Goal: Transaction & Acquisition: Purchase product/service

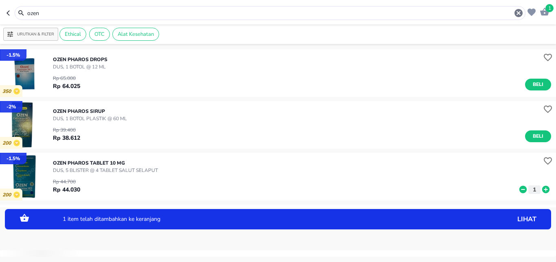
click at [542, 193] on icon at bounding box center [545, 189] width 7 height 7
click at [542, 191] on icon at bounding box center [545, 189] width 7 height 7
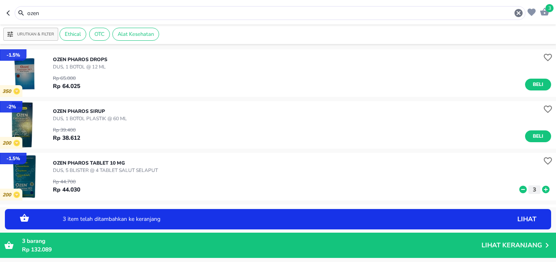
click at [542, 191] on icon at bounding box center [545, 189] width 7 height 7
click at [520, 188] on icon at bounding box center [523, 189] width 7 height 7
click at [520, 189] on icon at bounding box center [523, 189] width 7 height 7
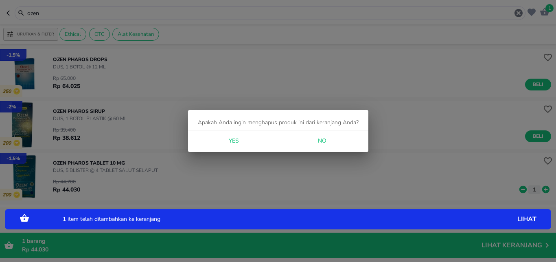
click at [513, 189] on div "Apakah Anda ingin menghapus produk ini dari keranjang Anda? Yes No" at bounding box center [278, 131] width 556 height 262
click at [256, 143] on div "Yes No" at bounding box center [278, 141] width 180 height 22
click at [227, 138] on span "Yes" at bounding box center [234, 141] width 20 height 10
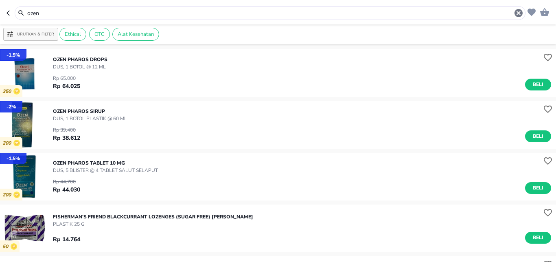
drag, startPoint x: 57, startPoint y: 11, endPoint x: 0, endPoint y: 11, distance: 56.6
click at [26, 11] on input "ozen" at bounding box center [269, 13] width 487 height 9
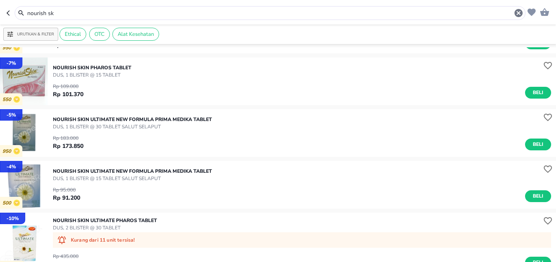
scroll to position [269, 0]
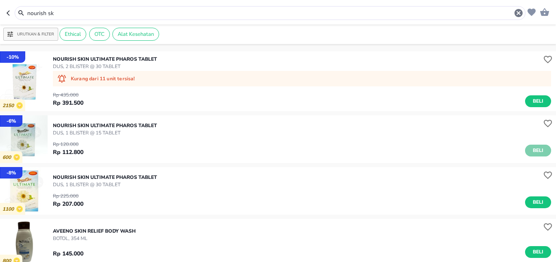
click at [536, 154] on span "Beli" at bounding box center [538, 150] width 14 height 9
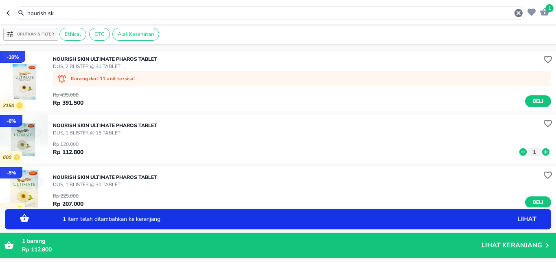
drag, startPoint x: 92, startPoint y: 11, endPoint x: 0, endPoint y: 2, distance: 92.0
click at [26, 9] on input "nourish sk" at bounding box center [269, 13] width 487 height 9
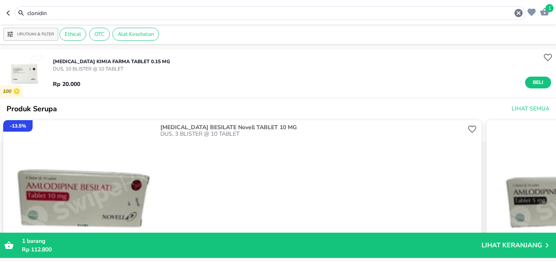
click at [528, 75] on div "Rp 20.000 Beli" at bounding box center [302, 80] width 498 height 16
click at [531, 83] on span "Beli" at bounding box center [538, 82] width 14 height 9
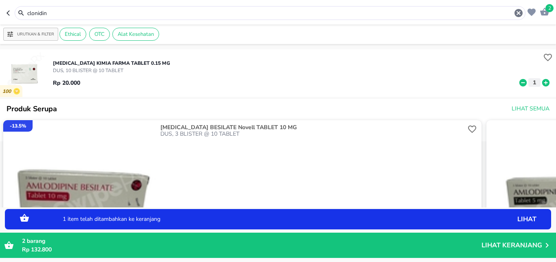
click at [544, 85] on icon at bounding box center [546, 82] width 11 height 9
click at [542, 83] on icon at bounding box center [545, 82] width 7 height 7
click at [518, 83] on icon at bounding box center [523, 82] width 11 height 9
drag, startPoint x: 104, startPoint y: 13, endPoint x: 0, endPoint y: 0, distance: 104.6
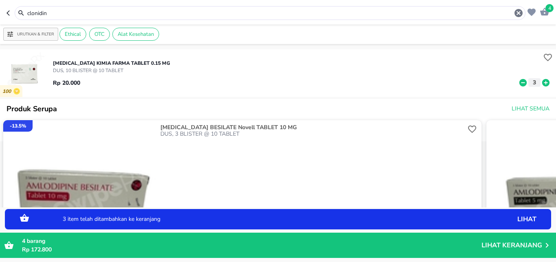
click at [26, 9] on input "clonidin" at bounding box center [269, 13] width 487 height 9
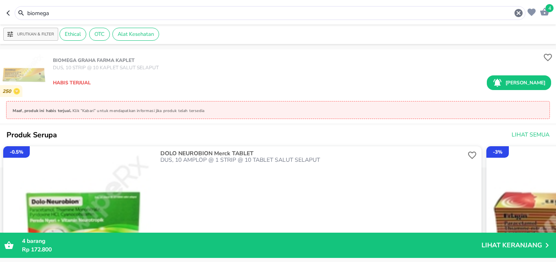
drag, startPoint x: 84, startPoint y: 15, endPoint x: 0, endPoint y: -2, distance: 85.9
click at [26, 9] on input "biomega" at bounding box center [269, 13] width 487 height 9
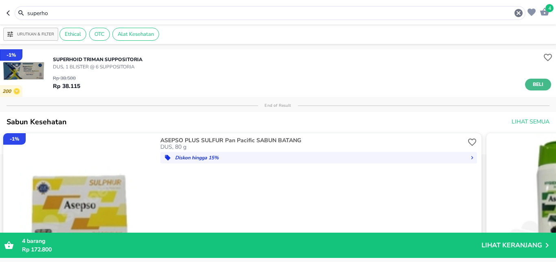
click at [533, 85] on span "Beli" at bounding box center [538, 84] width 14 height 9
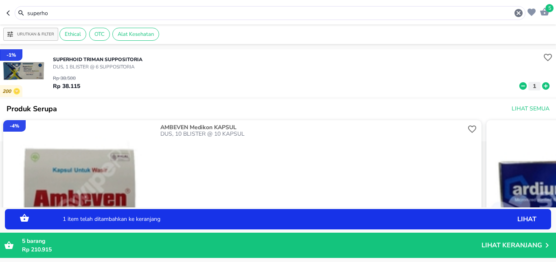
click at [542, 88] on icon at bounding box center [546, 85] width 11 height 9
click at [542, 88] on icon at bounding box center [545, 85] width 7 height 7
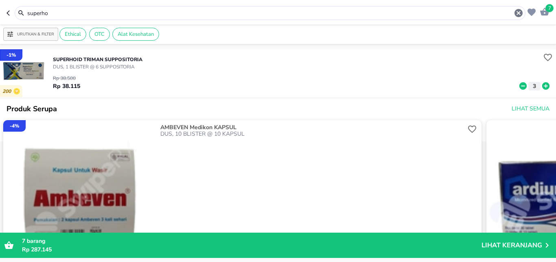
drag, startPoint x: 94, startPoint y: 15, endPoint x: 0, endPoint y: 1, distance: 94.7
click at [26, 9] on input "superho" at bounding box center [269, 13] width 487 height 9
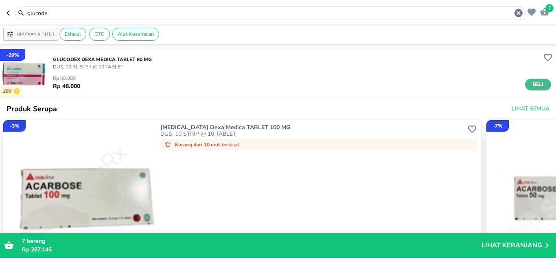
click at [531, 86] on span "Beli" at bounding box center [538, 84] width 14 height 9
click at [542, 87] on icon at bounding box center [545, 85] width 7 height 7
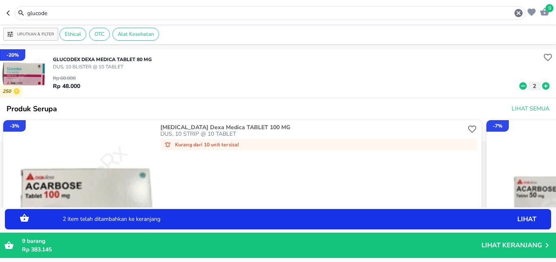
click at [518, 86] on icon at bounding box center [523, 85] width 11 height 9
drag, startPoint x: 66, startPoint y: 11, endPoint x: 0, endPoint y: 7, distance: 66.0
click at [26, 9] on input "glucode" at bounding box center [269, 13] width 487 height 9
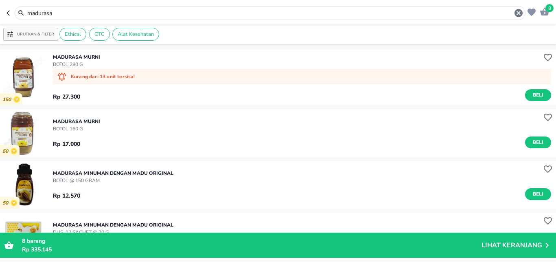
scroll to position [161, 0]
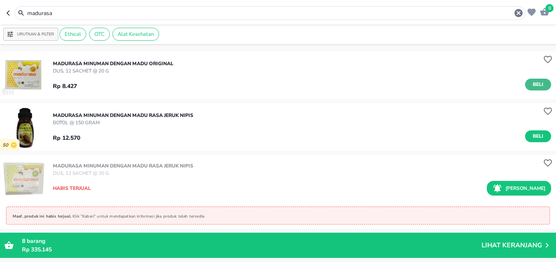
click at [532, 87] on span "Beli" at bounding box center [538, 84] width 14 height 9
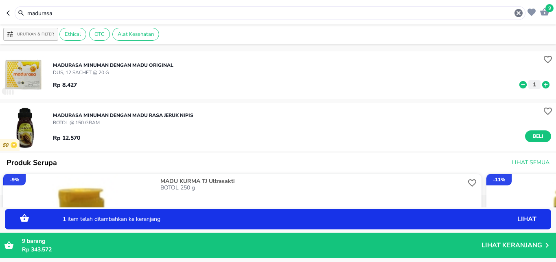
click at [542, 87] on icon at bounding box center [545, 84] width 7 height 7
drag, startPoint x: 85, startPoint y: 15, endPoint x: 0, endPoint y: -5, distance: 87.1
click at [26, 9] on input "madurasa" at bounding box center [269, 13] width 487 height 9
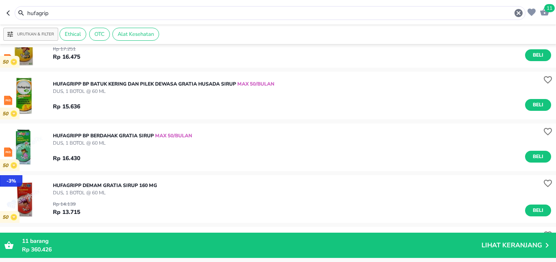
scroll to position [29, 0]
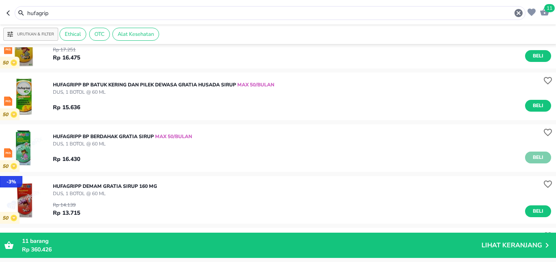
click at [533, 158] on span "Beli" at bounding box center [538, 157] width 14 height 9
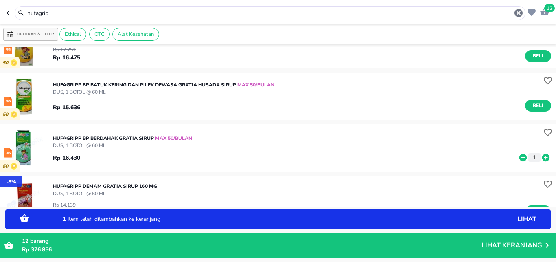
click at [542, 158] on icon at bounding box center [545, 157] width 7 height 7
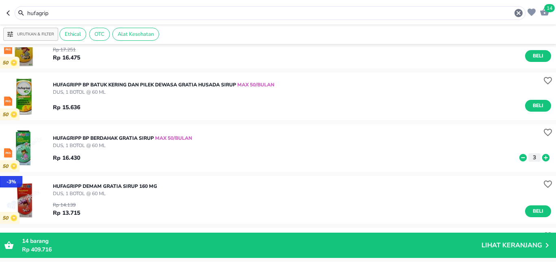
drag, startPoint x: 72, startPoint y: 15, endPoint x: 0, endPoint y: 9, distance: 72.3
click at [26, 11] on input "hufagrip" at bounding box center [269, 13] width 487 height 9
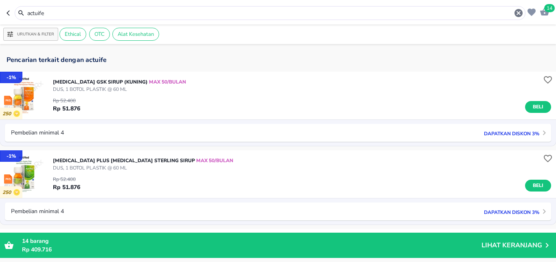
scroll to position [82, 0]
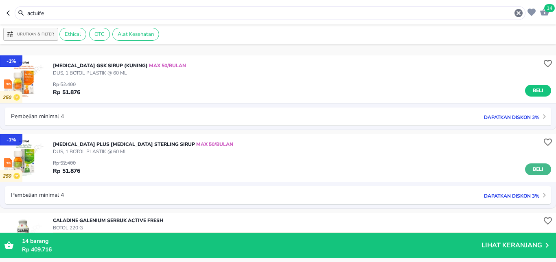
click at [534, 170] on span "Beli" at bounding box center [538, 169] width 14 height 9
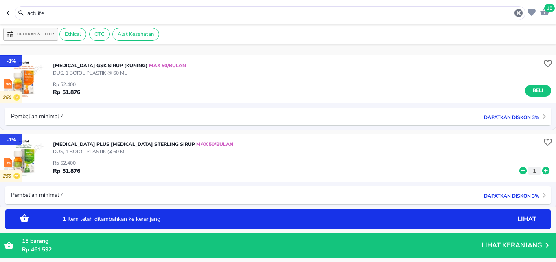
click at [541, 170] on icon at bounding box center [546, 170] width 11 height 9
click at [541, 171] on icon at bounding box center [546, 170] width 11 height 9
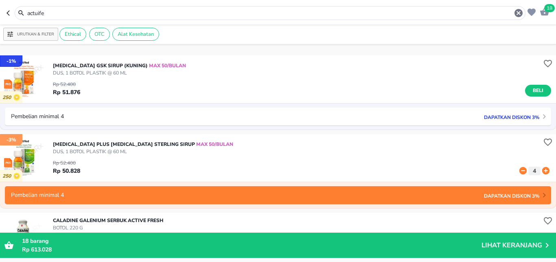
drag, startPoint x: 0, startPoint y: 11, endPoint x: 0, endPoint y: -2, distance: 13.0
click at [26, 9] on input "actuife" at bounding box center [269, 13] width 487 height 9
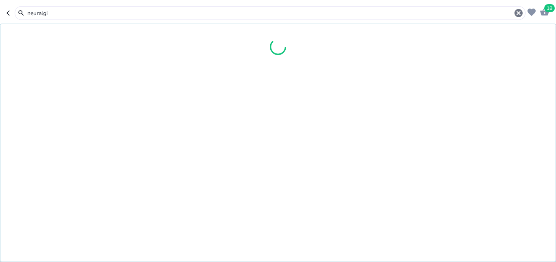
type input "neuralgi"
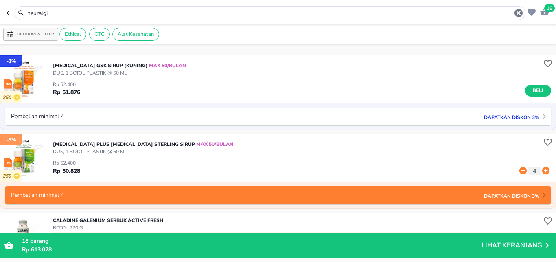
scroll to position [68, 0]
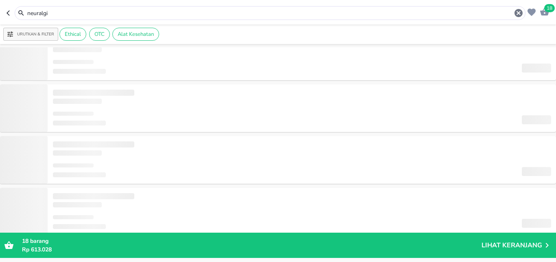
click at [75, 15] on input "neuralgi" at bounding box center [269, 13] width 487 height 9
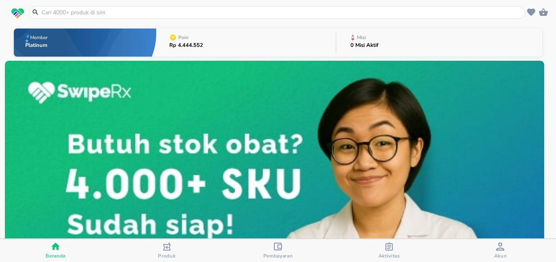
click at [78, 10] on input "text" at bounding box center [282, 12] width 482 height 9
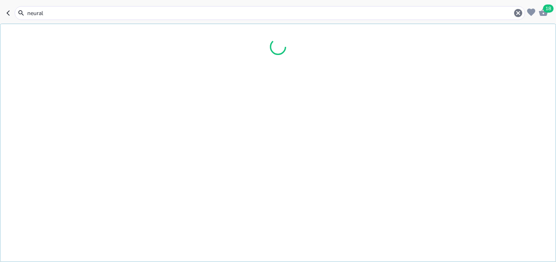
type input "neuralg"
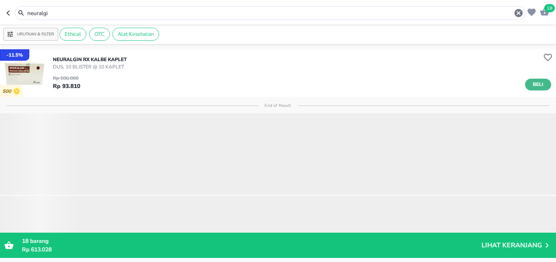
click at [539, 85] on button "Beli" at bounding box center [538, 85] width 26 height 12
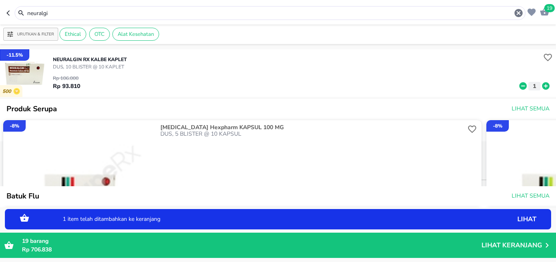
click at [542, 86] on icon at bounding box center [545, 85] width 7 height 7
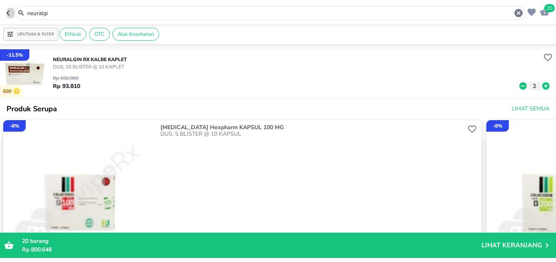
click at [11, 16] on icon "button" at bounding box center [10, 13] width 7 height 7
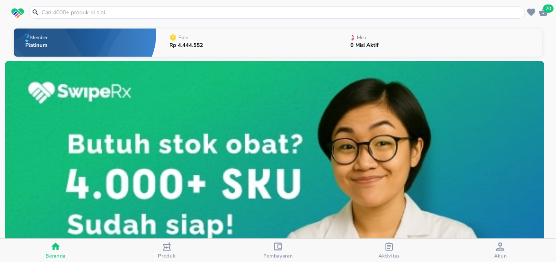
click at [149, 13] on input "text" at bounding box center [282, 12] width 482 height 9
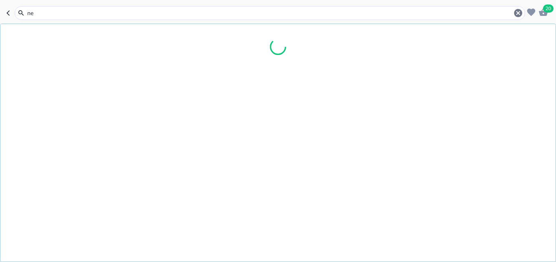
type input "n"
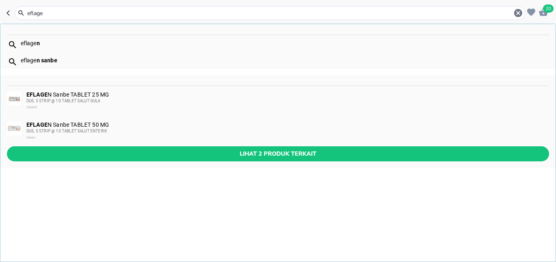
type input "eflagen"
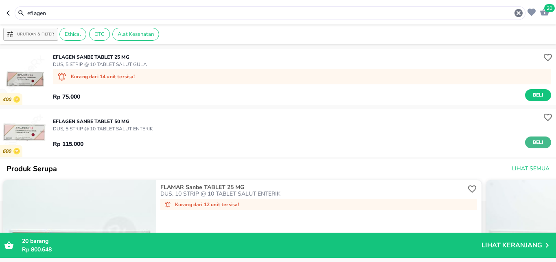
click at [538, 145] on button "Beli" at bounding box center [538, 142] width 26 height 12
drag, startPoint x: 57, startPoint y: 14, endPoint x: 0, endPoint y: 4, distance: 57.5
click at [26, 9] on input "eflagen" at bounding box center [269, 13] width 487 height 9
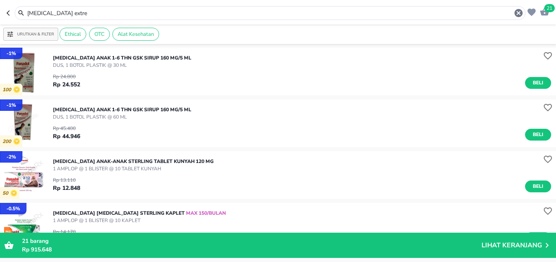
scroll to position [161, 0]
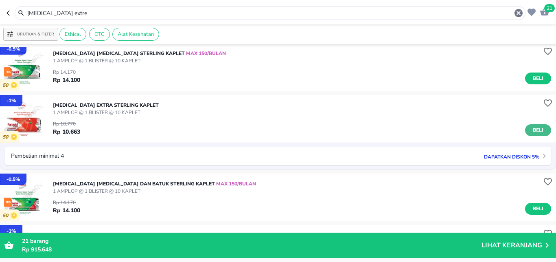
click at [531, 129] on span "Beli" at bounding box center [538, 130] width 14 height 9
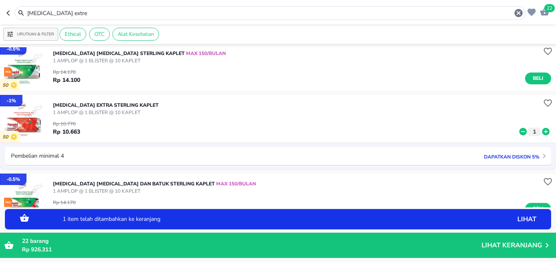
click at [542, 133] on icon at bounding box center [545, 131] width 7 height 7
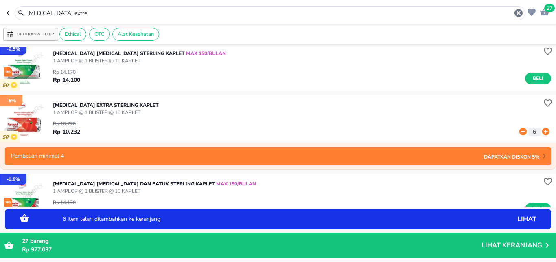
click at [542, 133] on icon at bounding box center [545, 131] width 7 height 7
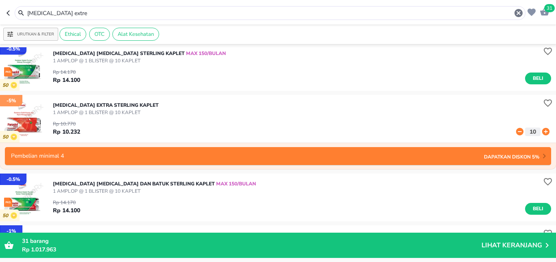
drag, startPoint x: 75, startPoint y: 15, endPoint x: 0, endPoint y: 2, distance: 75.7
click at [26, 9] on input "[MEDICAL_DATA] extre" at bounding box center [269, 13] width 487 height 9
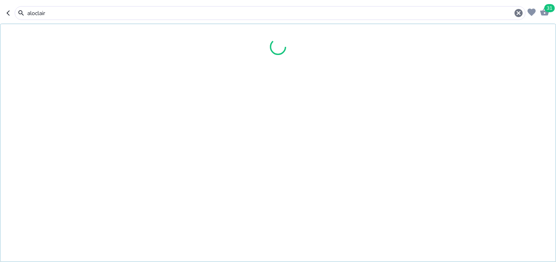
type input "aloclair"
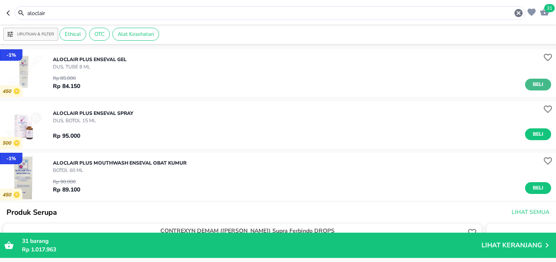
click at [534, 83] on span "Beli" at bounding box center [538, 84] width 14 height 9
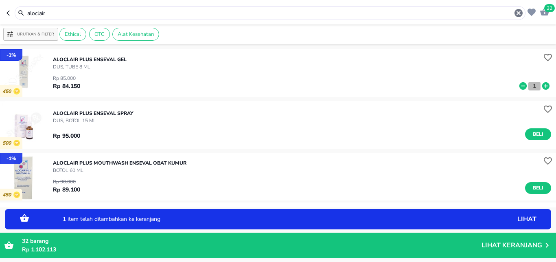
click at [533, 82] on button "1" at bounding box center [535, 86] width 12 height 9
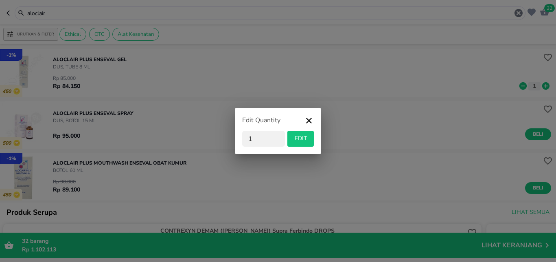
drag, startPoint x: 162, startPoint y: 138, endPoint x: 152, endPoint y: 136, distance: 10.0
click at [242, 136] on input "1" at bounding box center [263, 139] width 43 height 16
type input "3"
click at [307, 140] on span "EDIT" at bounding box center [301, 139] width 20 height 10
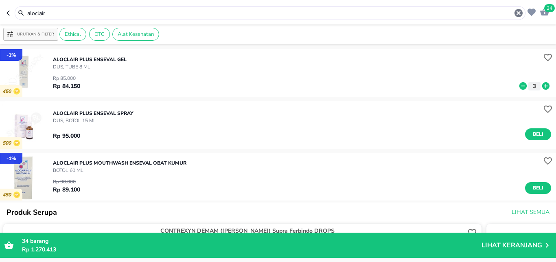
drag, startPoint x: 71, startPoint y: 10, endPoint x: 0, endPoint y: 10, distance: 70.8
click at [26, 10] on input "aloclair" at bounding box center [269, 13] width 487 height 9
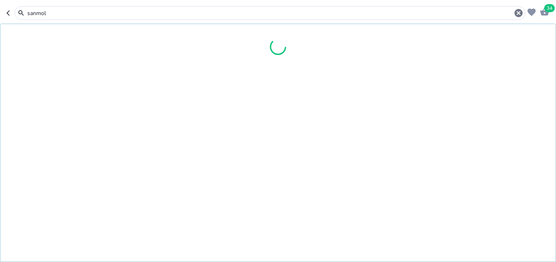
type input "sanmol"
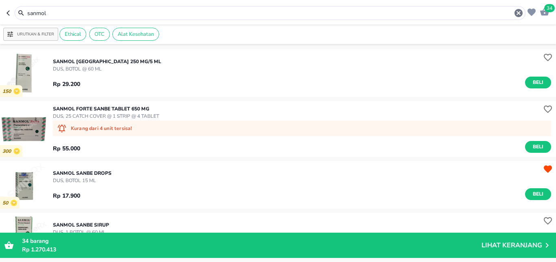
scroll to position [107, 0]
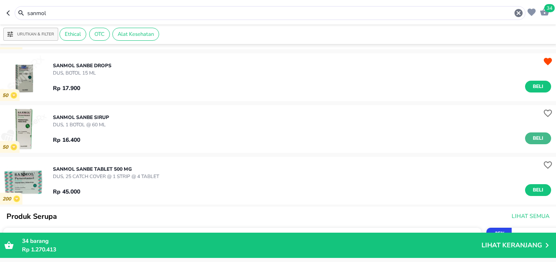
click at [531, 138] on span "Beli" at bounding box center [538, 138] width 14 height 9
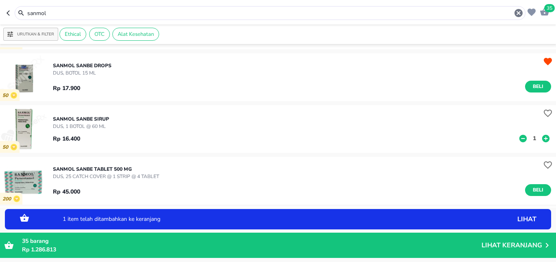
click at [531, 142] on p "1" at bounding box center [534, 138] width 7 height 9
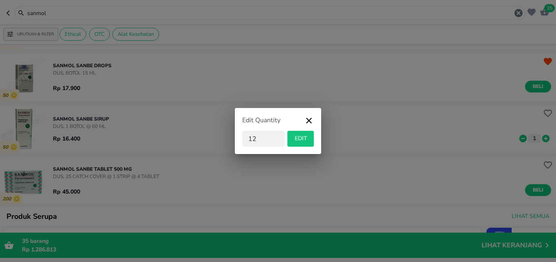
type input "12"
click at [310, 136] on span "EDIT" at bounding box center [301, 139] width 20 height 10
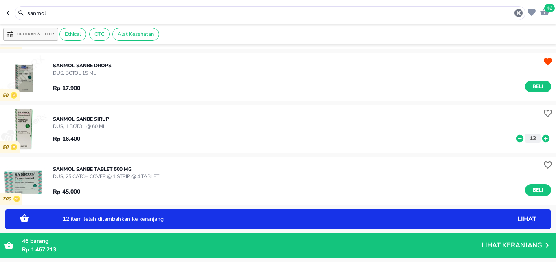
drag, startPoint x: 105, startPoint y: 15, endPoint x: 0, endPoint y: 5, distance: 105.5
click at [26, 9] on input "sanmol" at bounding box center [269, 13] width 487 height 9
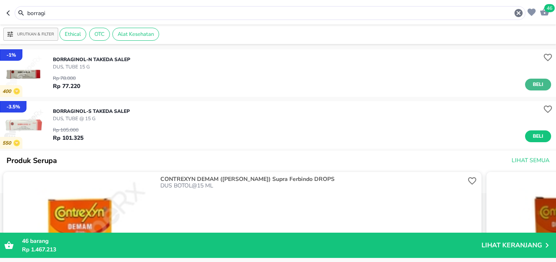
click at [537, 82] on span "Beli" at bounding box center [538, 84] width 14 height 9
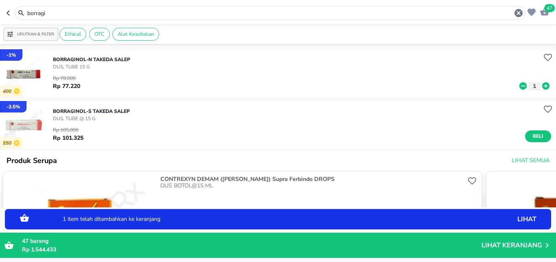
click at [542, 84] on icon at bounding box center [545, 85] width 7 height 7
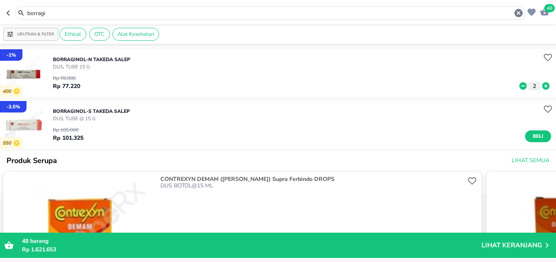
drag, startPoint x: 35, startPoint y: 8, endPoint x: 0, endPoint y: 0, distance: 35.9
click at [26, 9] on input "borragi" at bounding box center [269, 13] width 487 height 9
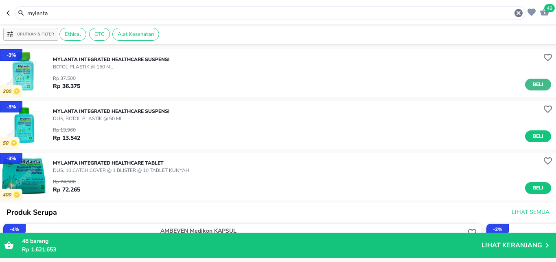
click at [541, 86] on button "Beli" at bounding box center [538, 85] width 26 height 12
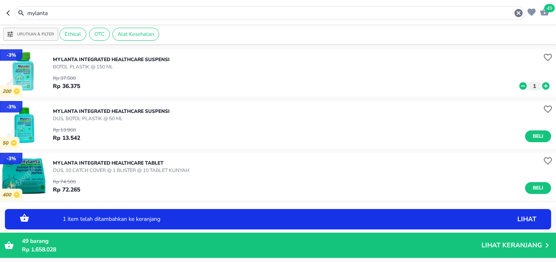
click at [542, 89] on icon at bounding box center [546, 85] width 11 height 9
click at [542, 88] on icon at bounding box center [546, 85] width 11 height 9
click at [520, 84] on icon at bounding box center [523, 85] width 7 height 7
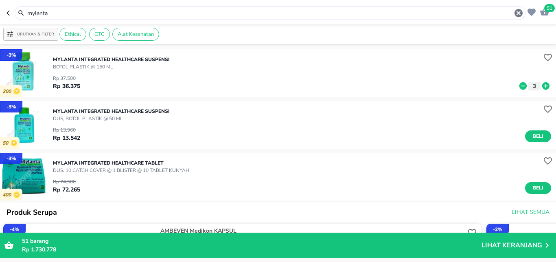
drag, startPoint x: 9, startPoint y: 6, endPoint x: 0, endPoint y: -2, distance: 12.1
click at [0, 0] on div "51 mylanta Urutkan & Filter Ethical OTC Alat Kesehatan - 3 % 200 MYLANTA Integr…" at bounding box center [278, 131] width 556 height 262
drag, startPoint x: 11, startPoint y: 8, endPoint x: 0, endPoint y: 0, distance: 13.4
click at [26, 9] on input "mylanta" at bounding box center [269, 13] width 487 height 9
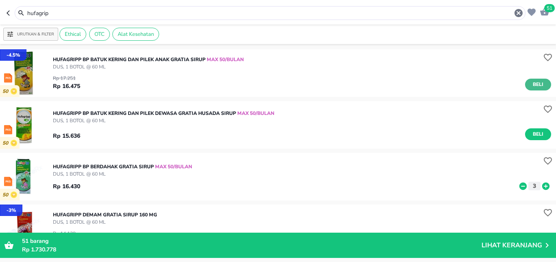
click at [532, 85] on span "Beli" at bounding box center [538, 84] width 14 height 9
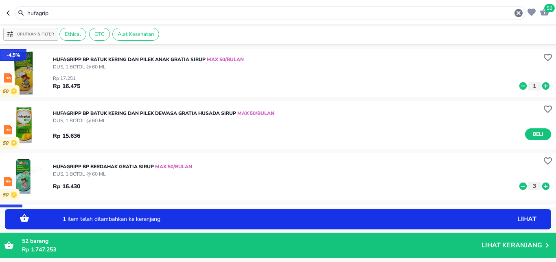
click at [542, 86] on icon at bounding box center [545, 85] width 7 height 7
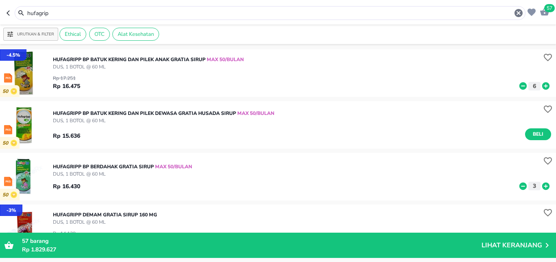
click at [542, 88] on icon at bounding box center [545, 85] width 7 height 7
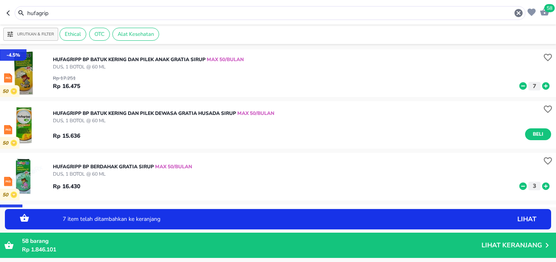
click at [520, 88] on icon at bounding box center [523, 85] width 7 height 7
drag, startPoint x: 90, startPoint y: 15, endPoint x: 0, endPoint y: 6, distance: 90.1
click at [26, 9] on input "hufagrip" at bounding box center [269, 13] width 487 height 9
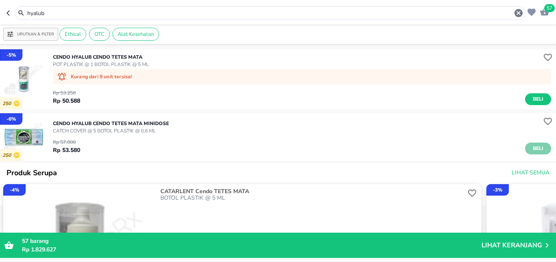
click at [531, 146] on span "Beli" at bounding box center [538, 148] width 14 height 9
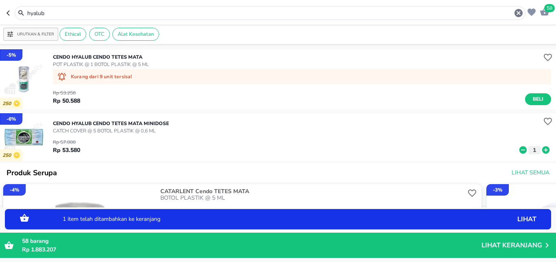
click at [541, 148] on icon at bounding box center [546, 149] width 11 height 9
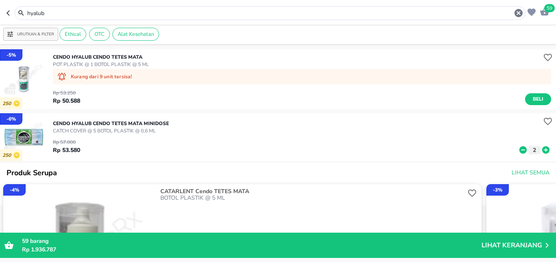
click at [26, 11] on input "hyalub" at bounding box center [269, 13] width 487 height 9
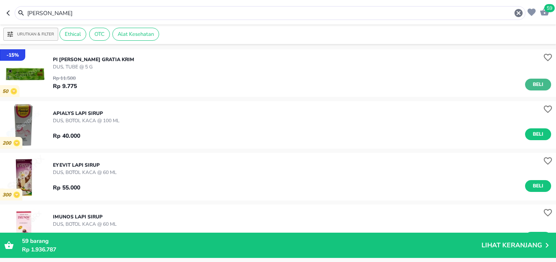
click at [535, 88] on span "Beli" at bounding box center [538, 84] width 14 height 9
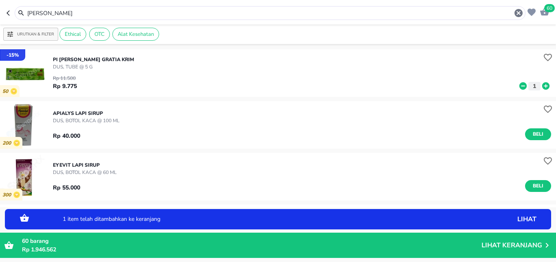
click at [542, 87] on icon at bounding box center [545, 85] width 7 height 7
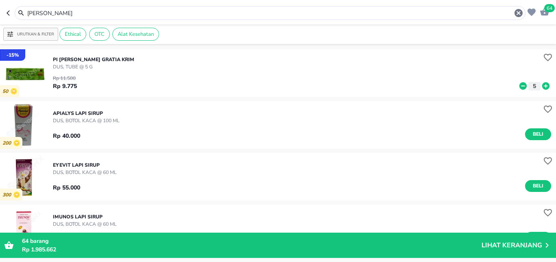
drag, startPoint x: 2, startPoint y: 12, endPoint x: 0, endPoint y: 7, distance: 5.5
click at [26, 9] on input "[PERSON_NAME]" at bounding box center [269, 13] width 487 height 9
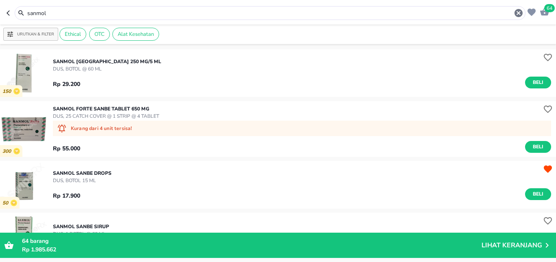
scroll to position [107, 0]
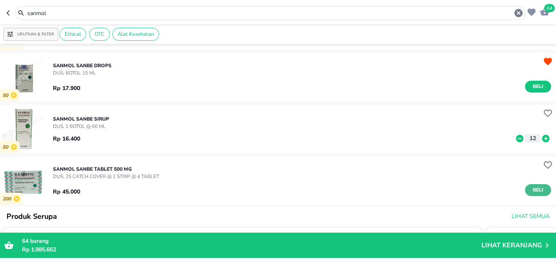
click at [537, 192] on span "Beli" at bounding box center [538, 190] width 14 height 9
click at [26, 9] on input "sanmol" at bounding box center [269, 13] width 487 height 9
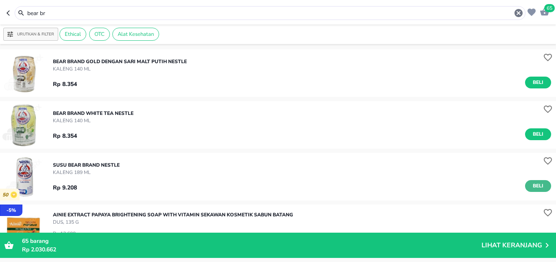
click at [537, 184] on span "Beli" at bounding box center [538, 186] width 14 height 9
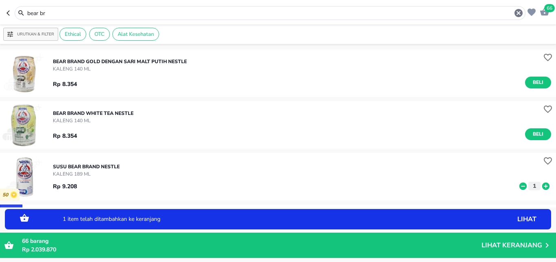
click at [542, 188] on icon at bounding box center [545, 185] width 7 height 7
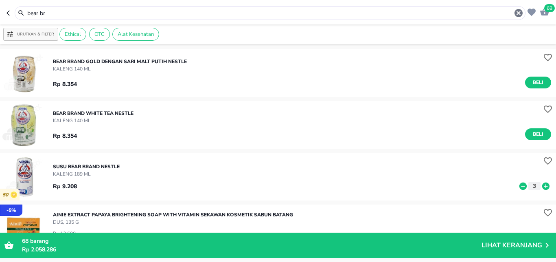
click at [26, 9] on input "bear br" at bounding box center [269, 13] width 487 height 9
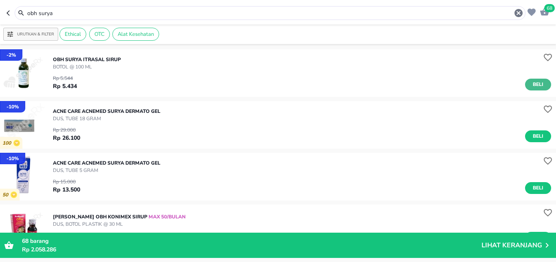
click at [536, 86] on span "Beli" at bounding box center [538, 84] width 14 height 9
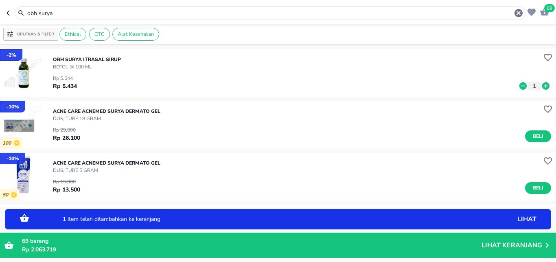
click at [544, 87] on div "OBH Surya Itrasal SIRUP BOTOL @ 100 ML Rp 5.544 Rp 5.434 1" at bounding box center [304, 73] width 503 height 43
click at [542, 86] on icon at bounding box center [545, 85] width 7 height 7
drag, startPoint x: 541, startPoint y: 86, endPoint x: 525, endPoint y: 100, distance: 21.3
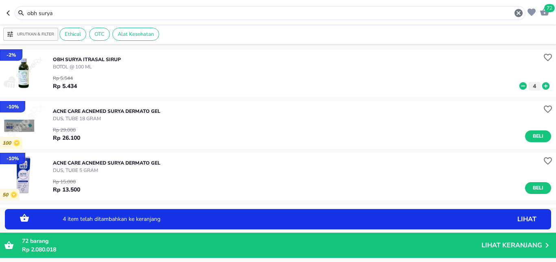
click at [541, 86] on icon at bounding box center [546, 85] width 11 height 9
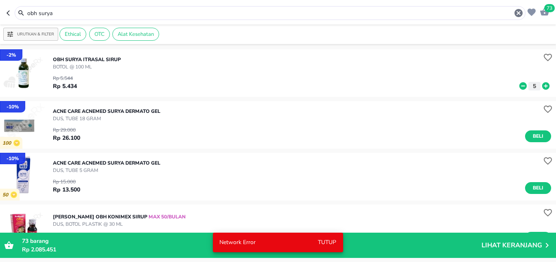
drag, startPoint x: 67, startPoint y: 14, endPoint x: 0, endPoint y: 8, distance: 67.4
click at [26, 9] on input "obh surya" at bounding box center [269, 13] width 487 height 9
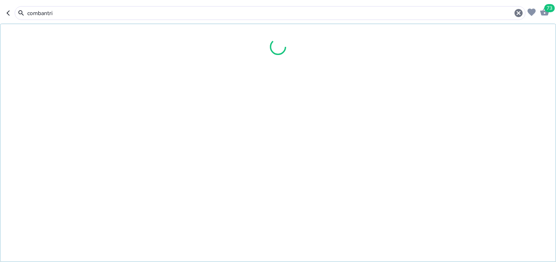
type input "combantri"
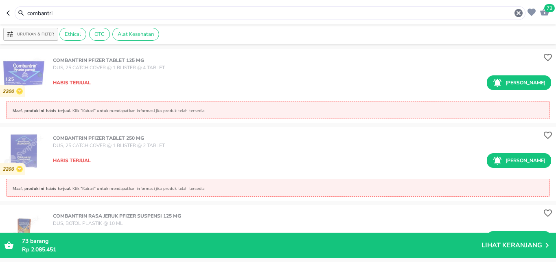
click at [26, 9] on input "combantri" at bounding box center [269, 13] width 487 height 9
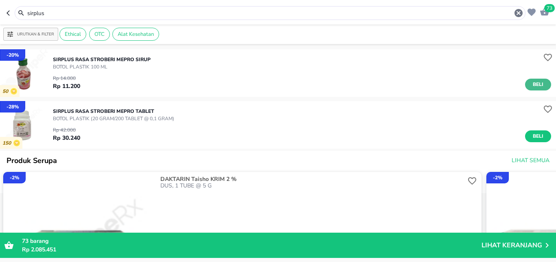
click at [536, 85] on span "Beli" at bounding box center [538, 84] width 14 height 9
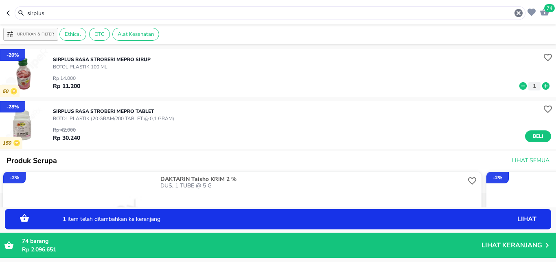
click at [542, 85] on icon at bounding box center [545, 85] width 7 height 7
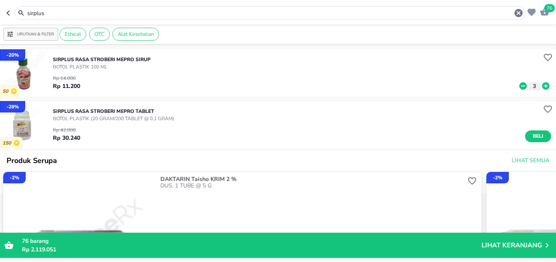
drag, startPoint x: 4, startPoint y: 11, endPoint x: 0, endPoint y: 11, distance: 4.1
click at [26, 11] on input "sirplus" at bounding box center [269, 13] width 487 height 9
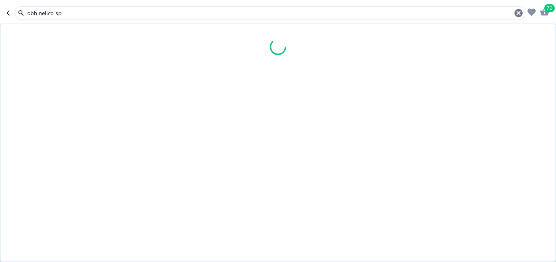
type input "obh nellco sp"
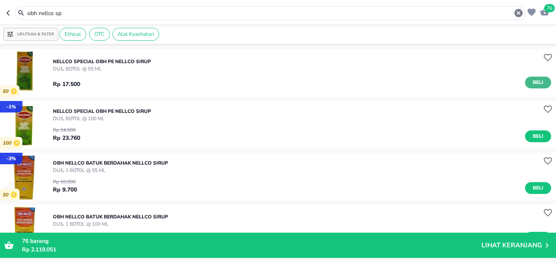
click at [533, 79] on span "Beli" at bounding box center [538, 82] width 14 height 9
click at [541, 83] on icon at bounding box center [546, 82] width 11 height 9
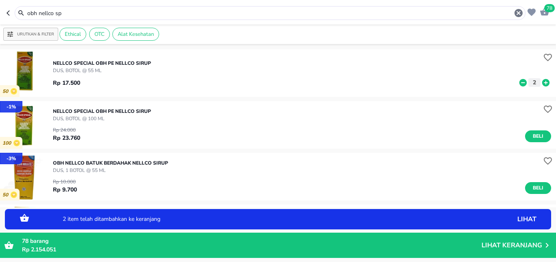
click at [541, 83] on icon at bounding box center [546, 82] width 11 height 9
click at [520, 83] on icon at bounding box center [523, 82] width 7 height 7
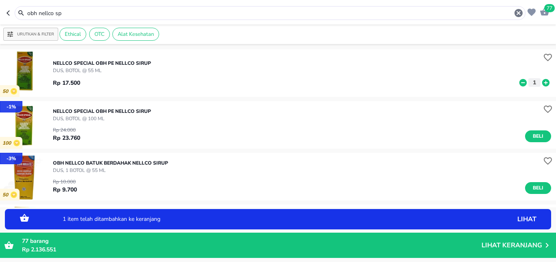
click at [520, 83] on icon at bounding box center [523, 82] width 7 height 7
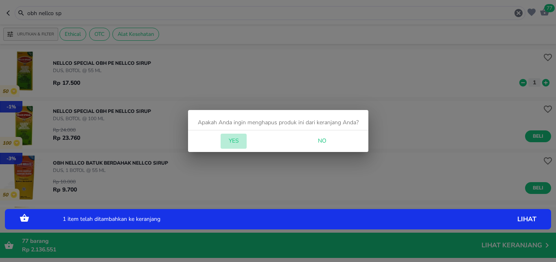
click at [234, 140] on span "Yes" at bounding box center [234, 141] width 20 height 10
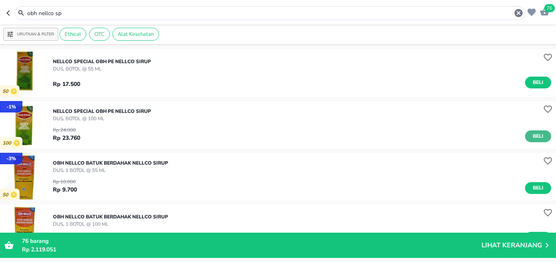
click at [531, 138] on span "Beli" at bounding box center [538, 136] width 14 height 9
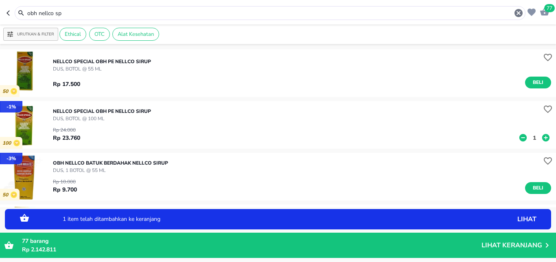
click at [531, 140] on p "1" at bounding box center [534, 138] width 7 height 9
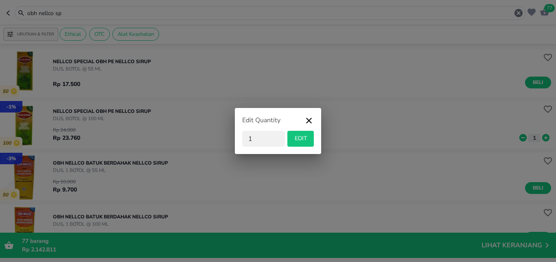
drag, startPoint x: 244, startPoint y: 137, endPoint x: 186, endPoint y: 133, distance: 58.3
click at [242, 137] on input "1" at bounding box center [263, 139] width 43 height 16
type input "6"
click at [305, 139] on span "EDIT" at bounding box center [301, 139] width 20 height 10
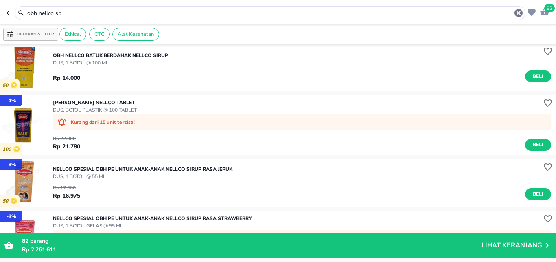
scroll to position [269, 0]
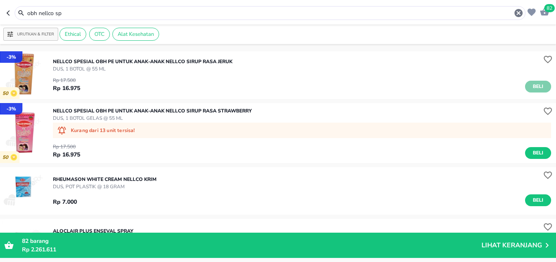
click at [537, 85] on span "Beli" at bounding box center [538, 86] width 14 height 9
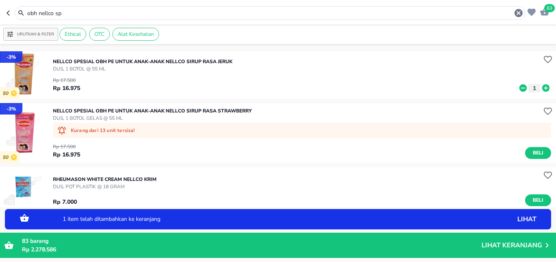
click at [542, 87] on icon at bounding box center [545, 87] width 7 height 7
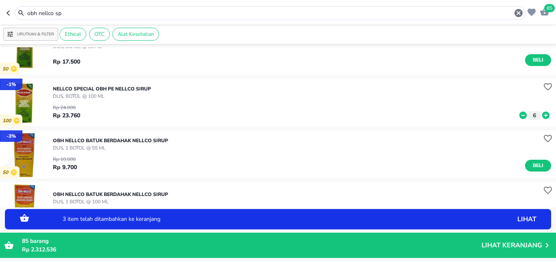
scroll to position [0, 0]
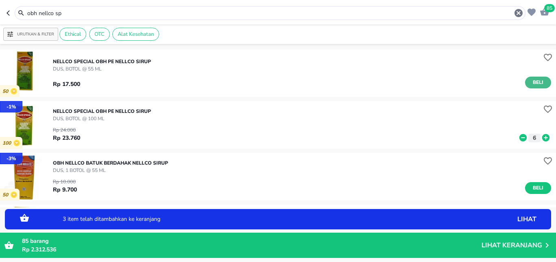
click at [531, 80] on span "Beli" at bounding box center [538, 82] width 14 height 9
click at [541, 84] on icon at bounding box center [546, 82] width 11 height 9
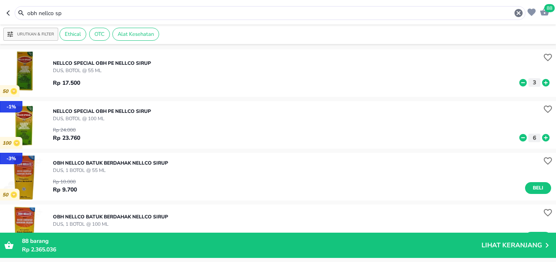
click at [546, 11] on span "88" at bounding box center [549, 8] width 11 height 8
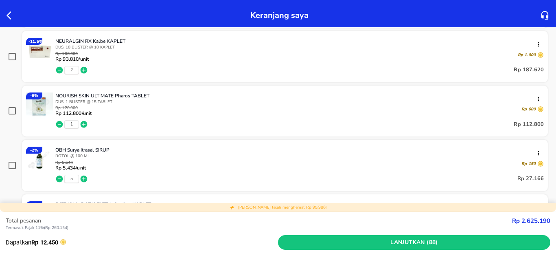
scroll to position [914, 0]
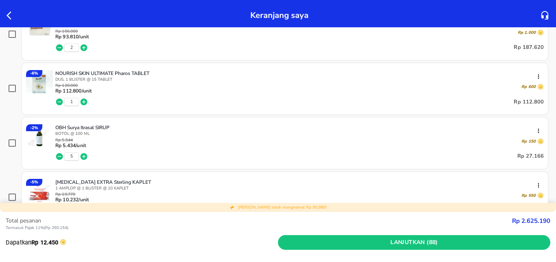
click at [84, 156] on icon "button" at bounding box center [84, 156] width 8 height 8
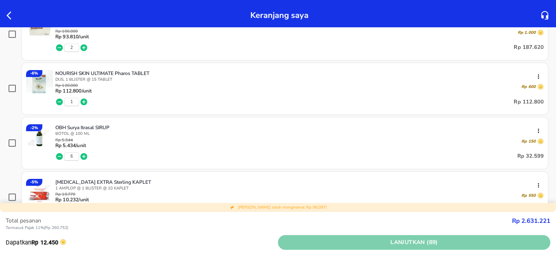
click at [479, 241] on span "Lanjutkan (89)" at bounding box center [414, 242] width 266 height 10
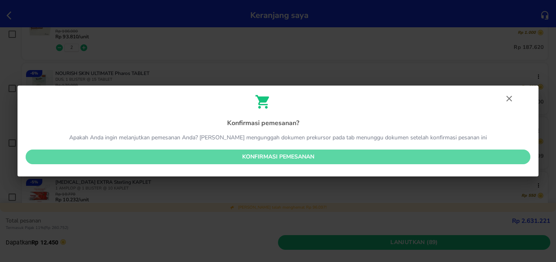
click at [303, 157] on span "Konfirmasi pemesanan" at bounding box center [278, 157] width 492 height 10
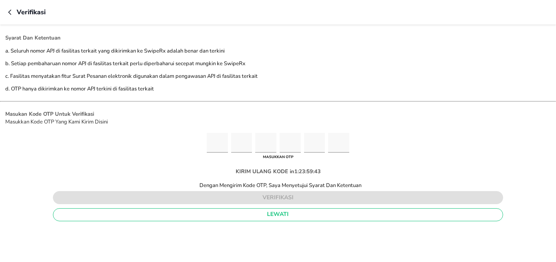
click at [219, 145] on input "Please enter OTP character 1" at bounding box center [217, 143] width 21 height 20
type input "9"
type input "5"
type input "0"
type input "9"
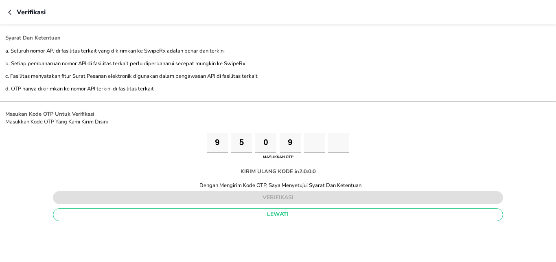
type input "0"
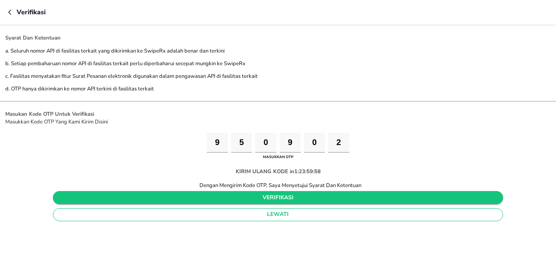
type input "2"
click at [307, 199] on span "verifikasi" at bounding box center [277, 198] width 437 height 10
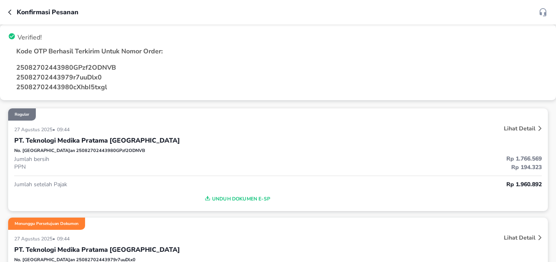
click at [8, 12] on icon "button" at bounding box center [9, 11] width 3 height 5
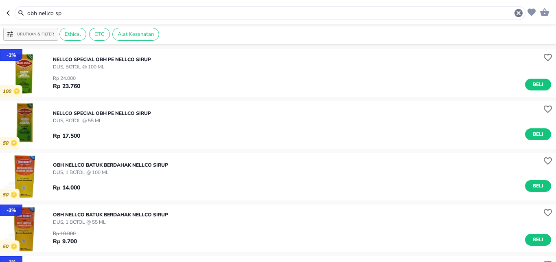
drag, startPoint x: 124, startPoint y: 13, endPoint x: 0, endPoint y: -8, distance: 125.6
click at [26, 9] on input "obh nellco sp" at bounding box center [269, 13] width 487 height 9
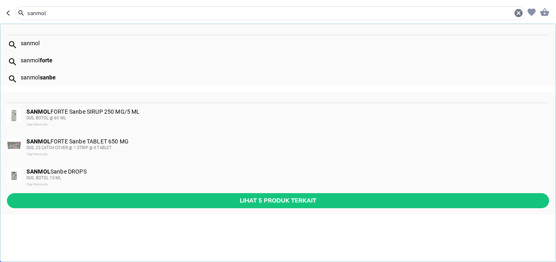
type input "sanmol"
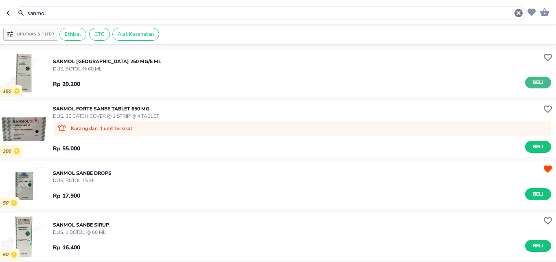
click at [532, 82] on span "Beli" at bounding box center [538, 82] width 14 height 9
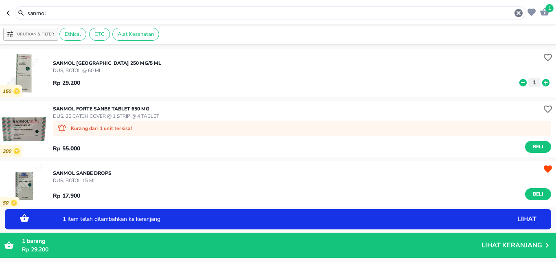
click at [542, 83] on icon at bounding box center [545, 82] width 7 height 7
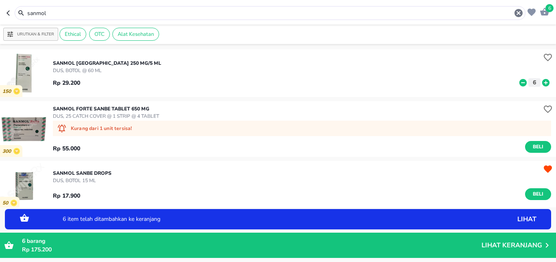
click at [542, 83] on icon at bounding box center [545, 82] width 7 height 7
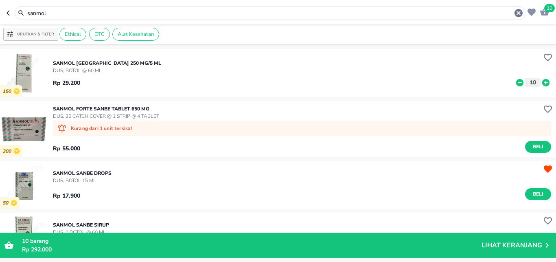
click at [546, 14] on icon "button" at bounding box center [544, 12] width 9 height 8
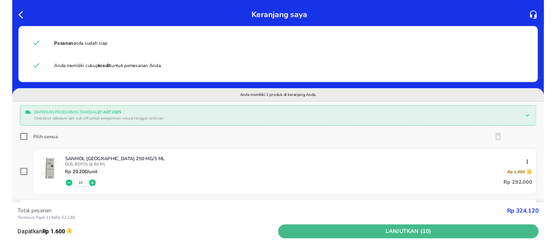
scroll to position [54, 0]
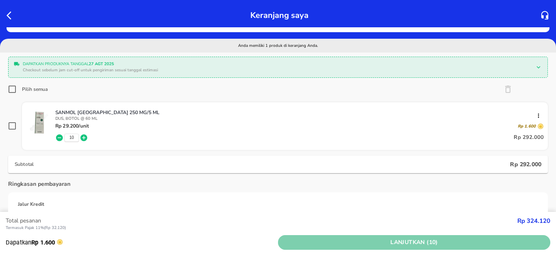
click at [483, 240] on span "Lanjutkan (10)" at bounding box center [414, 242] width 266 height 10
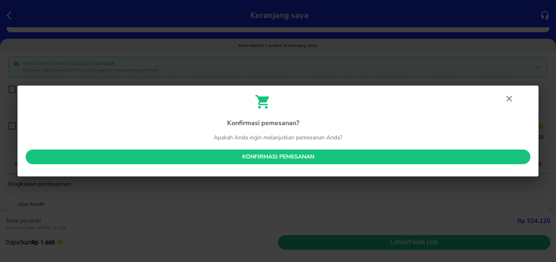
click at [325, 161] on span "Konfirmasi pemesanan" at bounding box center [278, 157] width 492 height 10
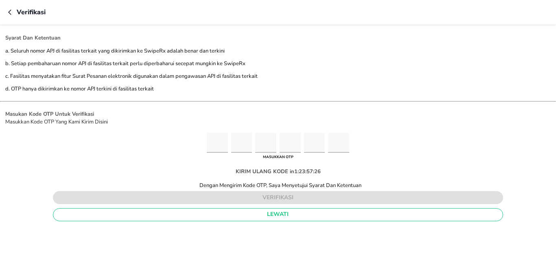
click at [219, 145] on input "Please enter OTP character 1" at bounding box center [217, 143] width 21 height 20
type input "9"
type input "5"
type input "0"
type input "6"
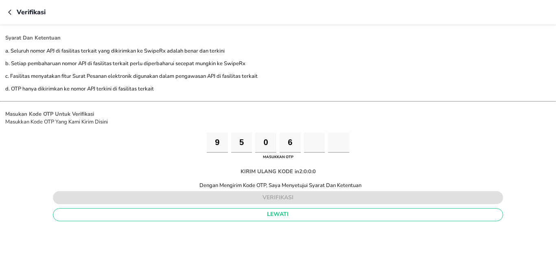
type input "7"
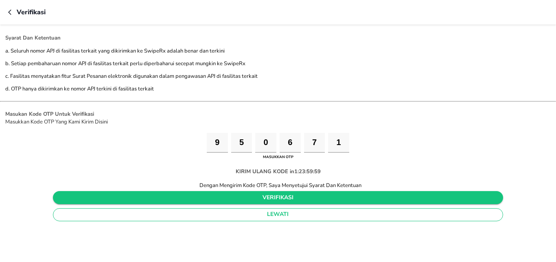
type input "1"
click at [256, 201] on span "verifikasi" at bounding box center [277, 198] width 437 height 10
